Goal: Information Seeking & Learning: Learn about a topic

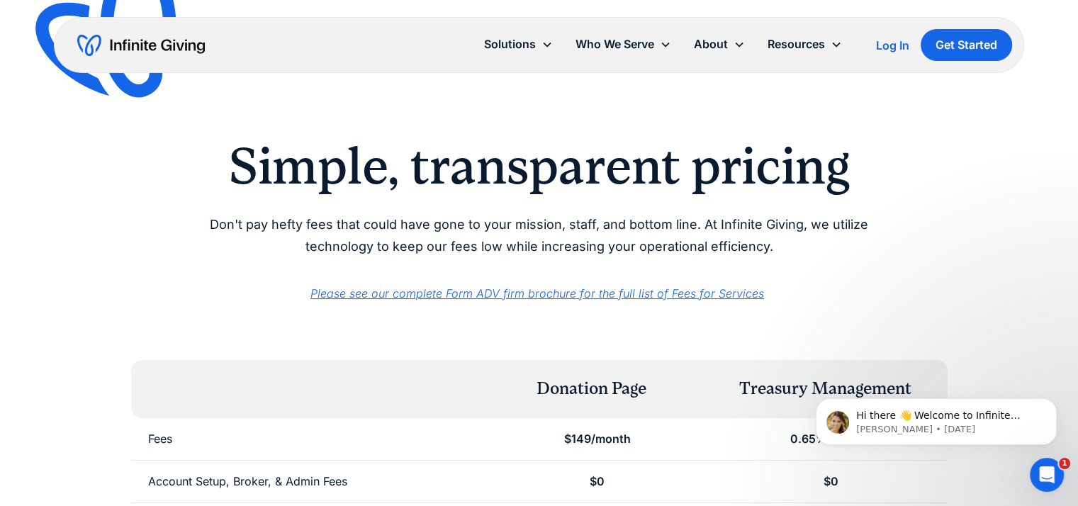
click at [1053, 400] on icon "Dismiss notification" at bounding box center [1053, 402] width 8 height 8
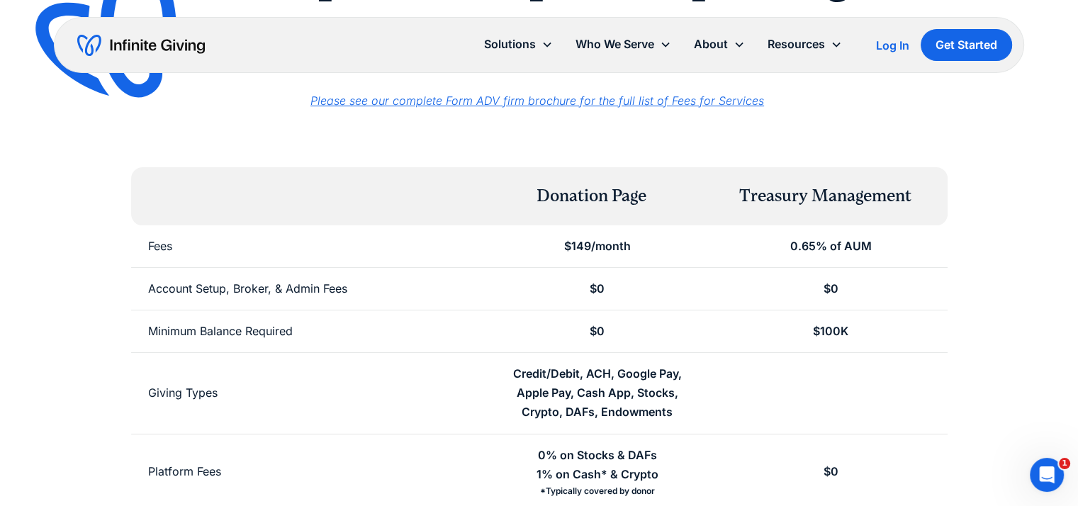
scroll to position [193, 0]
click at [529, 98] on em "Please see our complete Form ADV firm brochure for the full list of Fees for Se…" at bounding box center [538, 101] width 454 height 14
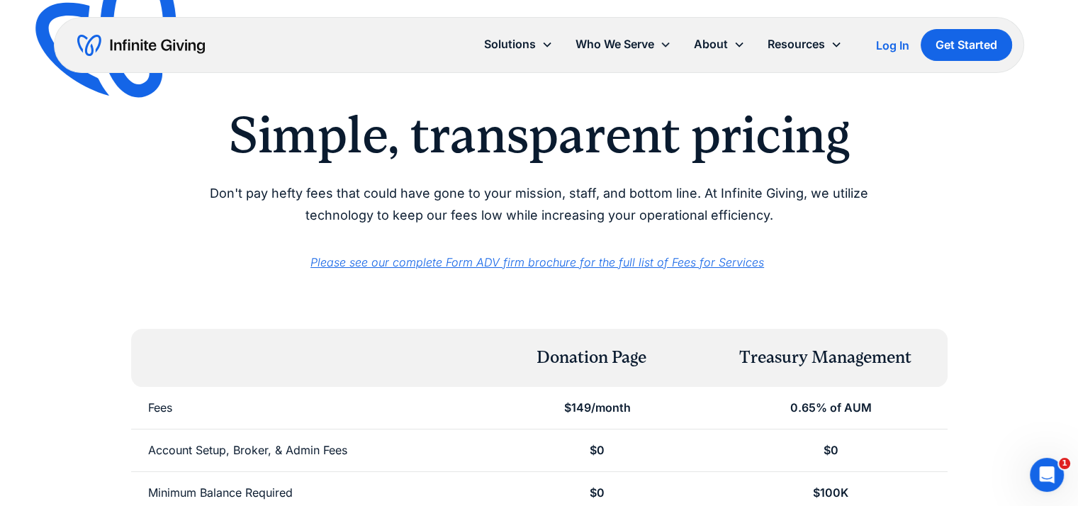
scroll to position [30, 0]
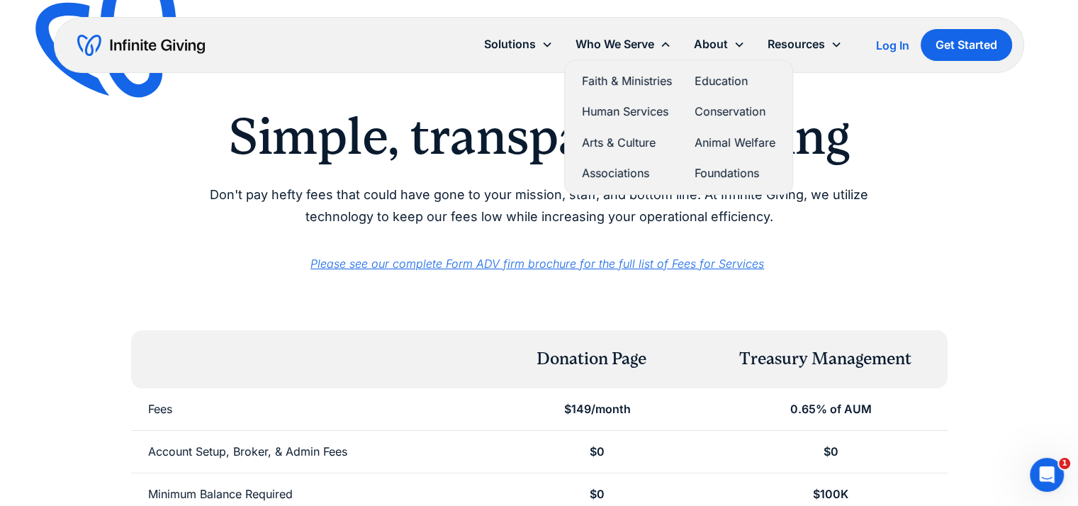
click at [726, 141] on link "Animal Welfare" at bounding box center [735, 142] width 81 height 19
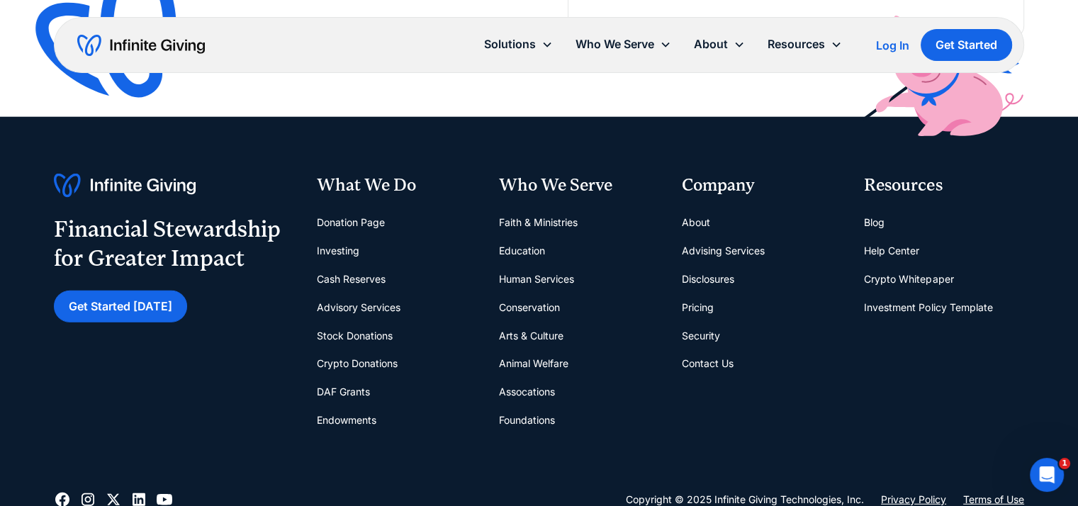
scroll to position [3681, 0]
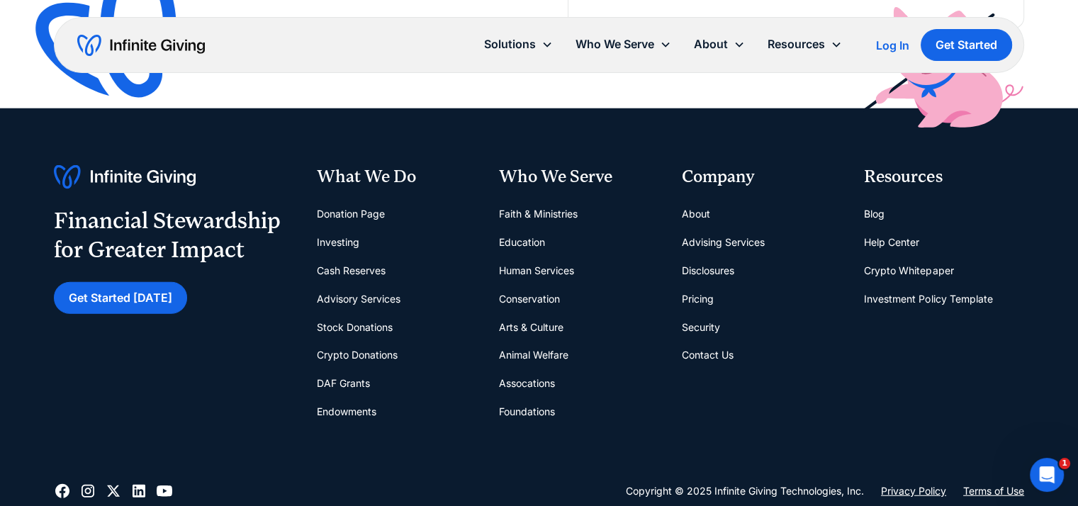
click at [539, 266] on link "Human Services" at bounding box center [536, 271] width 75 height 28
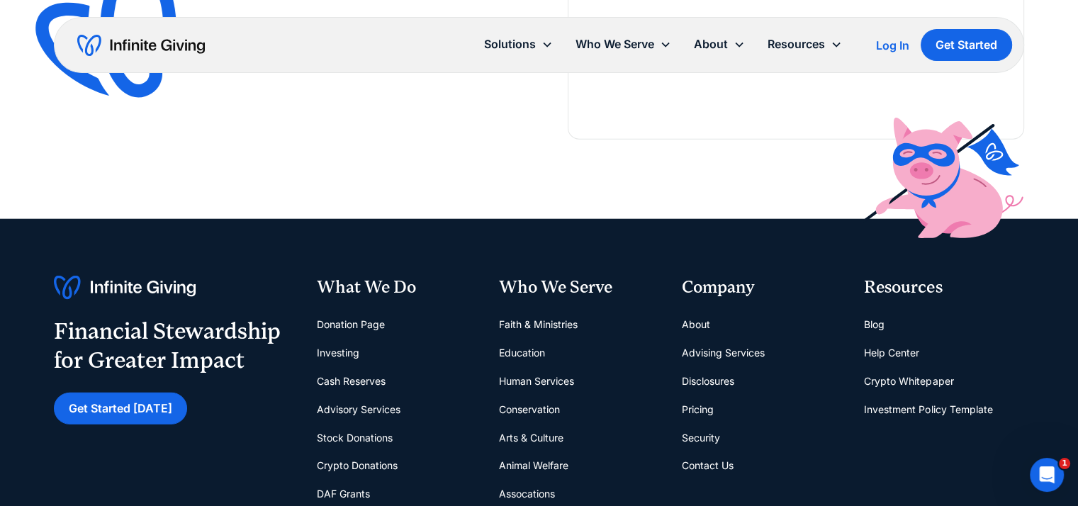
scroll to position [3513, 0]
